Goal: Task Accomplishment & Management: Manage account settings

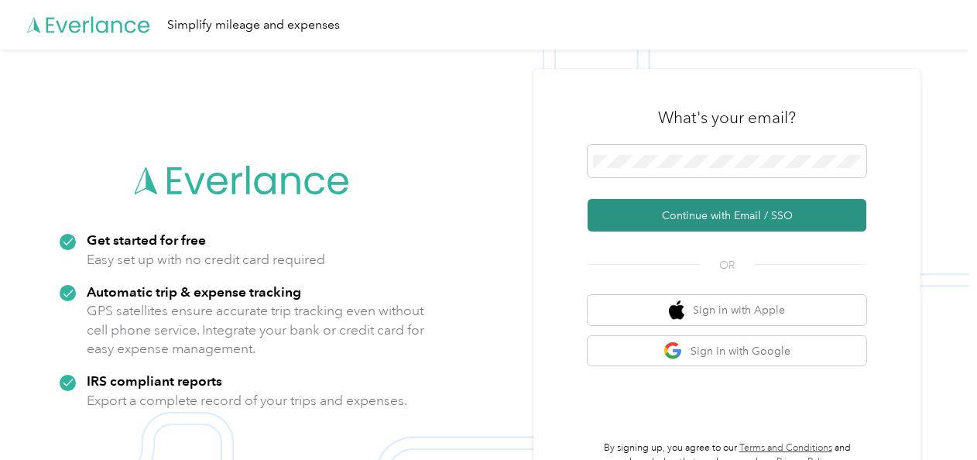
click at [677, 212] on button "Continue with Email / SSO" at bounding box center [726, 215] width 279 height 33
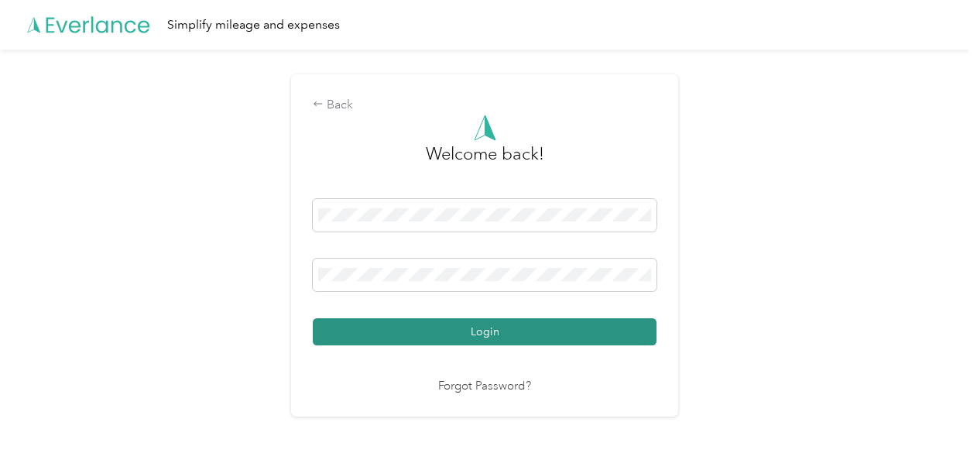
click at [471, 329] on button "Login" at bounding box center [485, 331] width 344 height 27
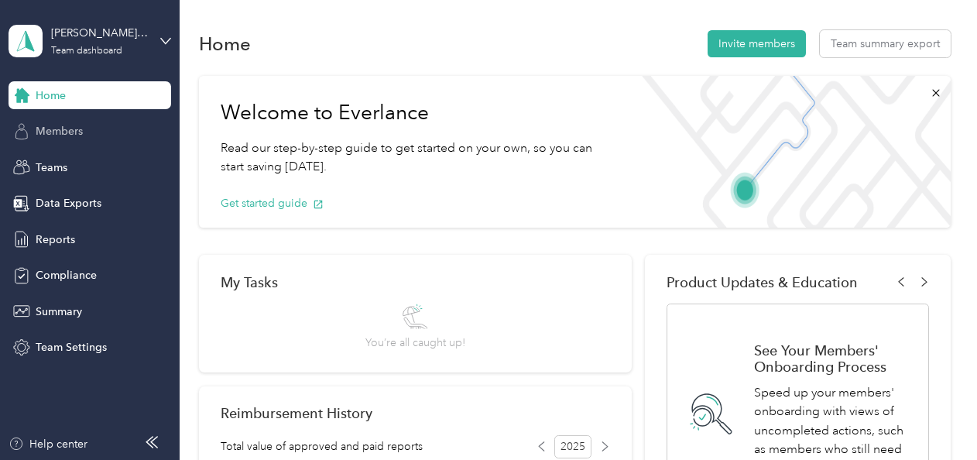
click at [58, 132] on span "Members" at bounding box center [59, 131] width 47 height 16
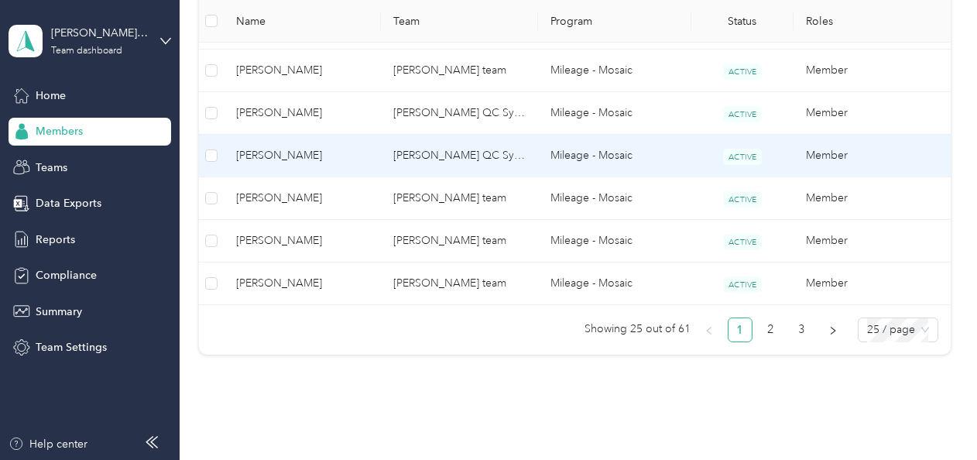
scroll to position [1238, 0]
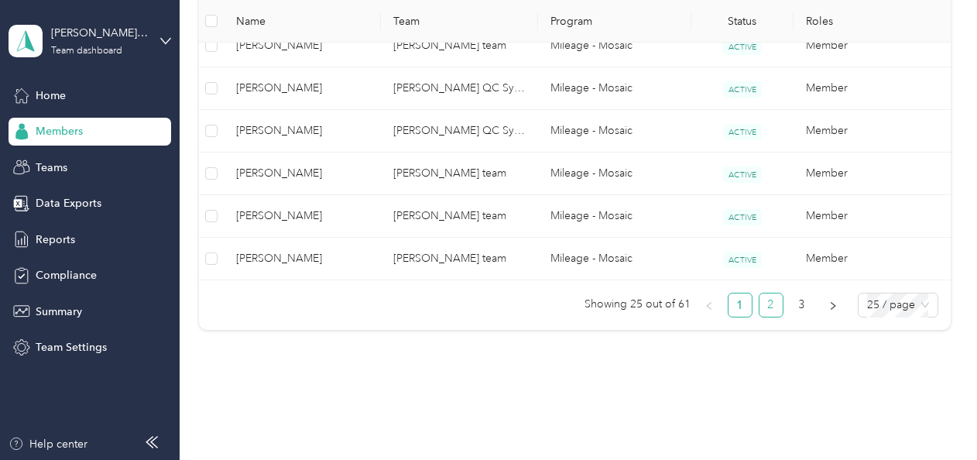
click at [765, 296] on link "2" at bounding box center [770, 304] width 23 height 23
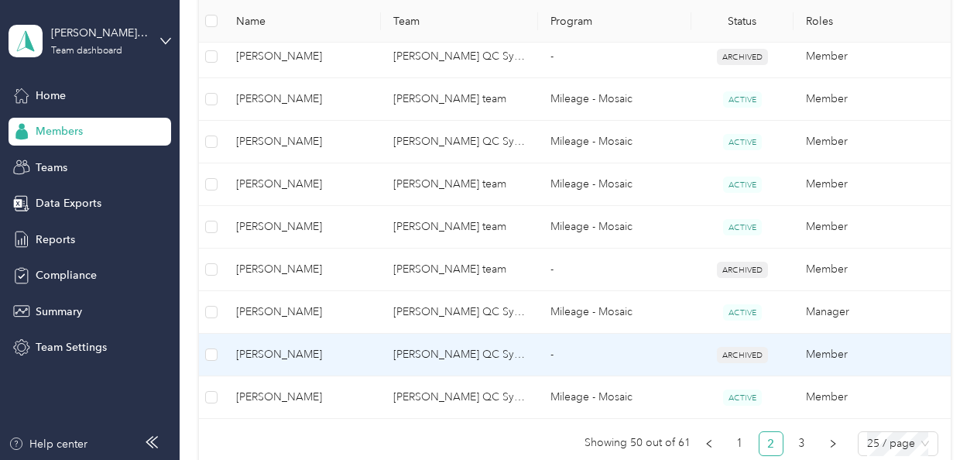
scroll to position [1238, 0]
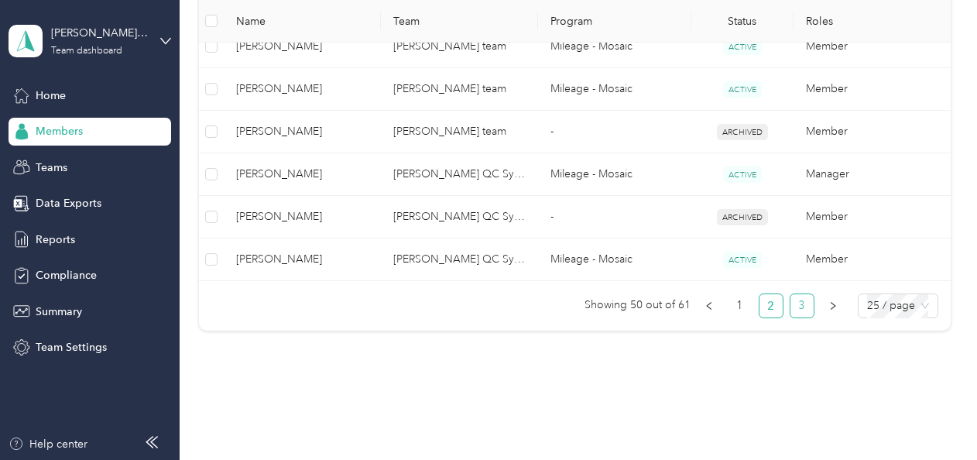
click at [798, 296] on link "3" at bounding box center [801, 305] width 23 height 23
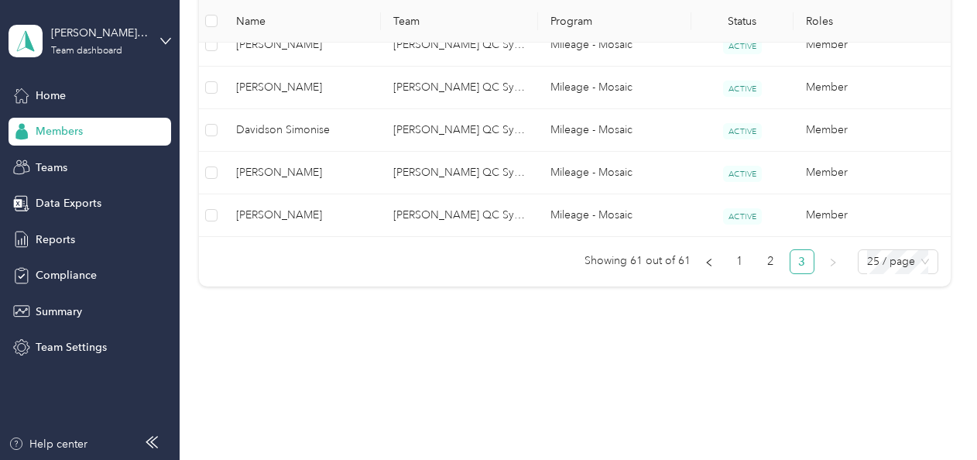
scroll to position [683, 0]
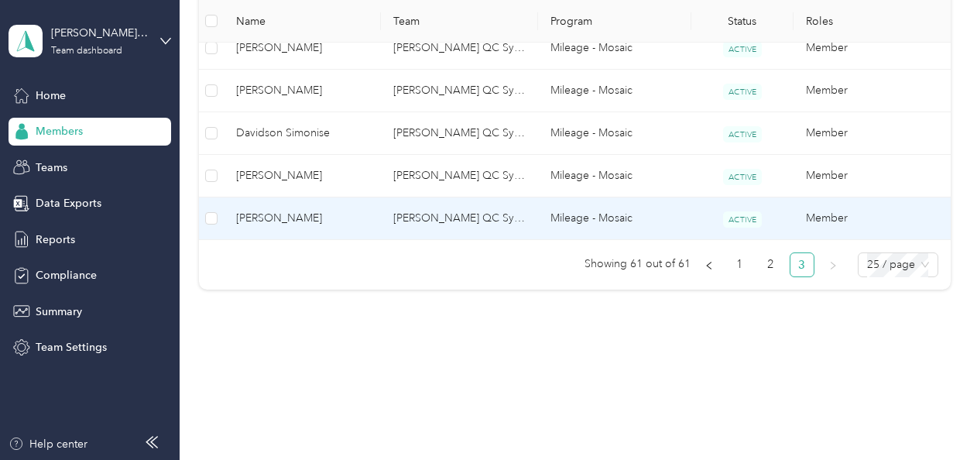
click at [248, 215] on span "[PERSON_NAME]" at bounding box center [302, 218] width 132 height 17
